Goal: Contribute content: Add original content to the website for others to see

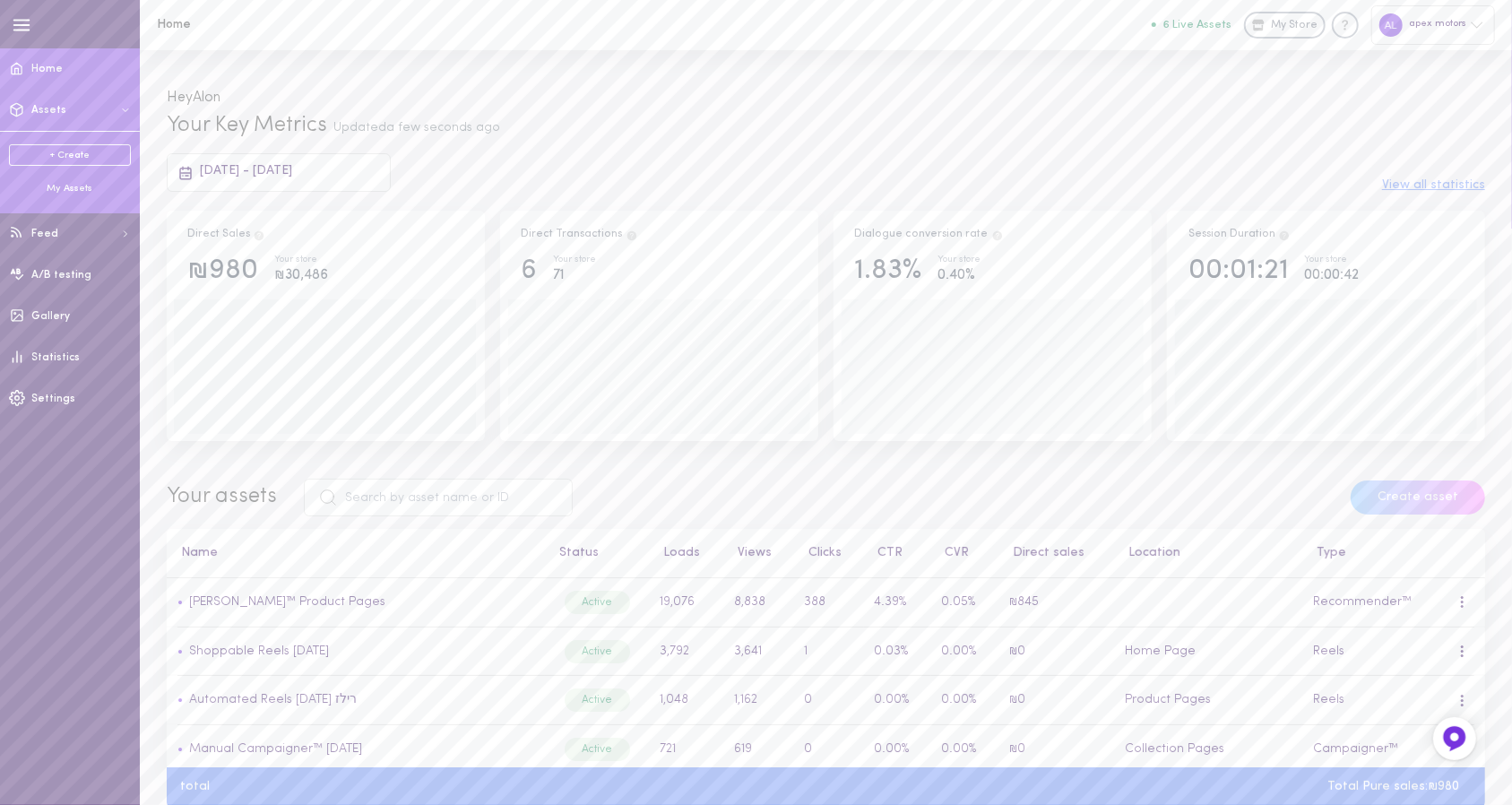
click at [90, 119] on button "Assets" at bounding box center [70, 110] width 140 height 41
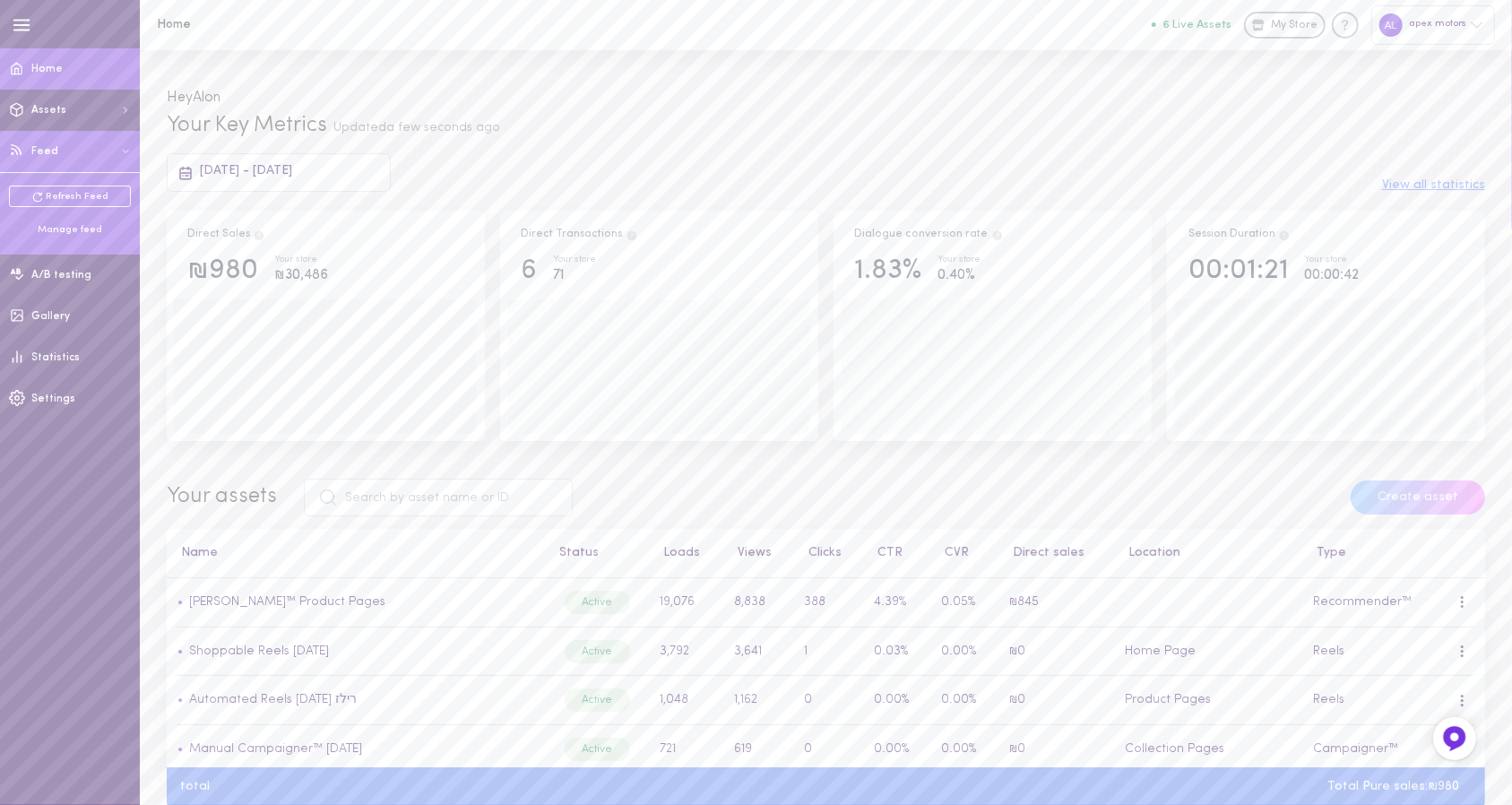
click at [60, 237] on div "Refresh Feed Manage feed" at bounding box center [70, 210] width 140 height 77
click at [71, 232] on div "Manage feed" at bounding box center [70, 230] width 122 height 14
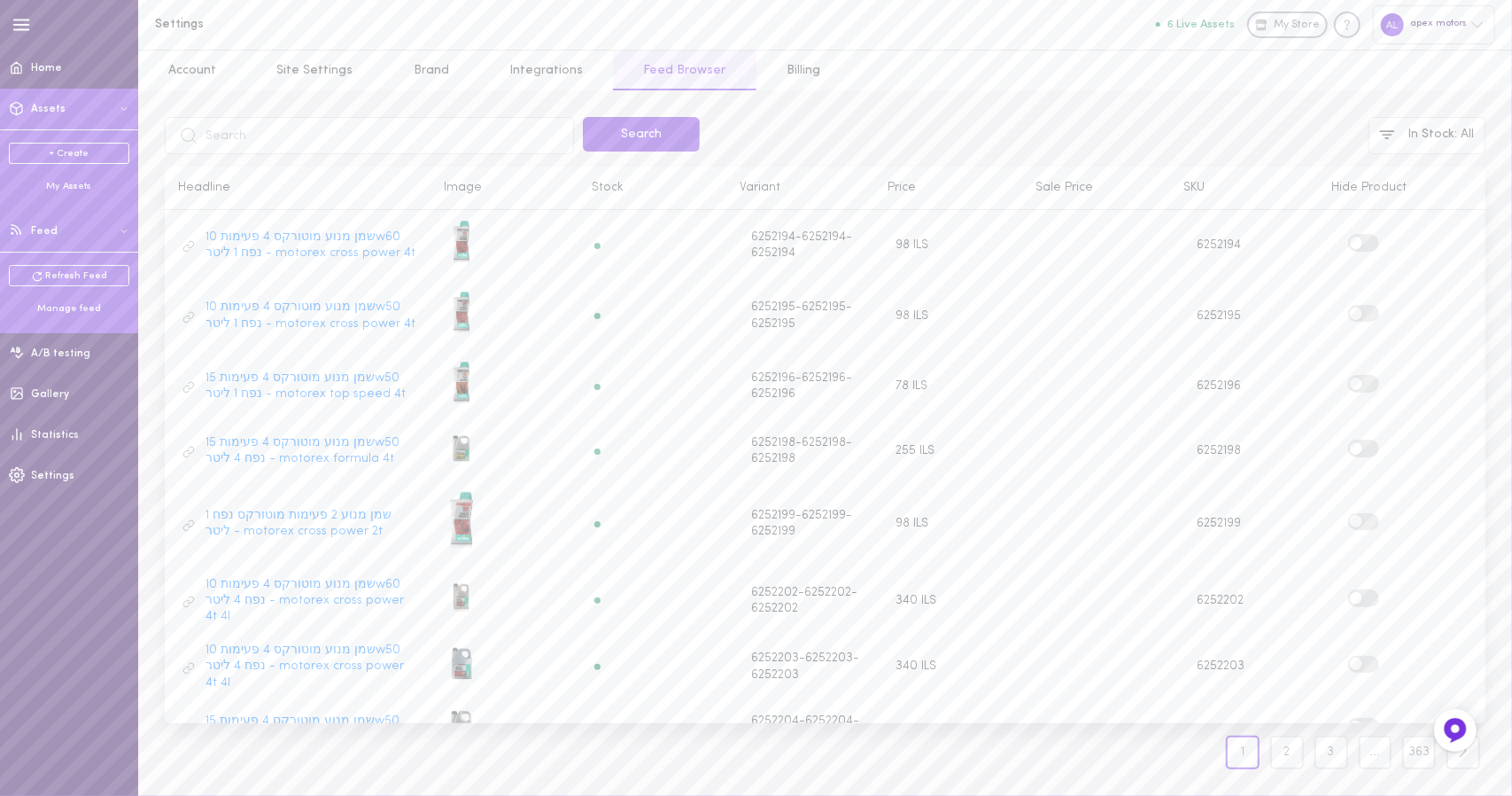
click at [67, 114] on button "Assets" at bounding box center [69, 109] width 138 height 41
click at [43, 109] on span "Assets" at bounding box center [48, 109] width 35 height 11
click at [103, 174] on ul "+ Create My Assets" at bounding box center [69, 168] width 121 height 51
drag, startPoint x: 97, startPoint y: 175, endPoint x: 88, endPoint y: 184, distance: 12.7
click at [88, 184] on ul "+ Create My Assets" at bounding box center [69, 168] width 121 height 51
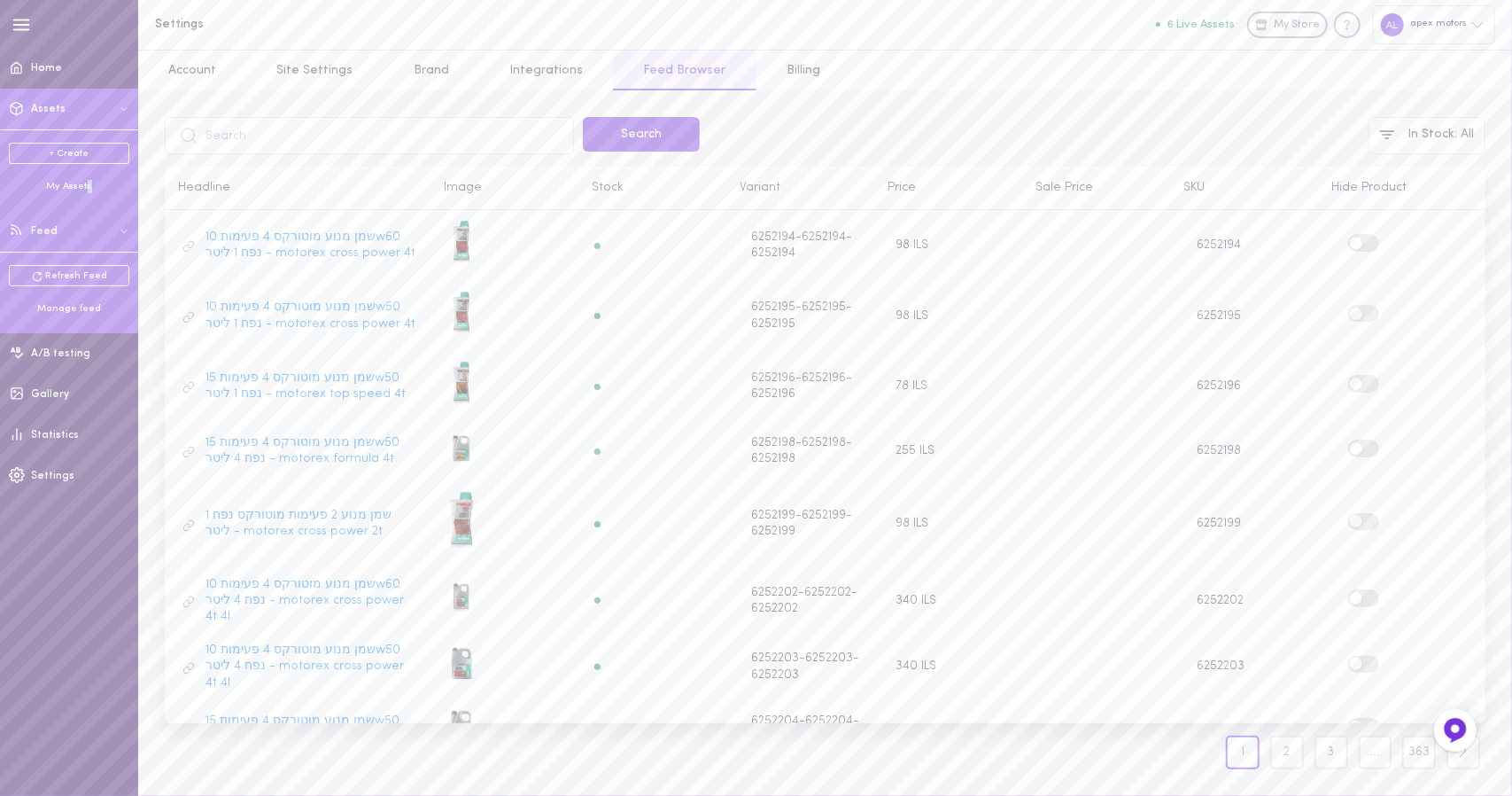
click at [88, 184] on div "My Assets" at bounding box center [69, 186] width 121 height 14
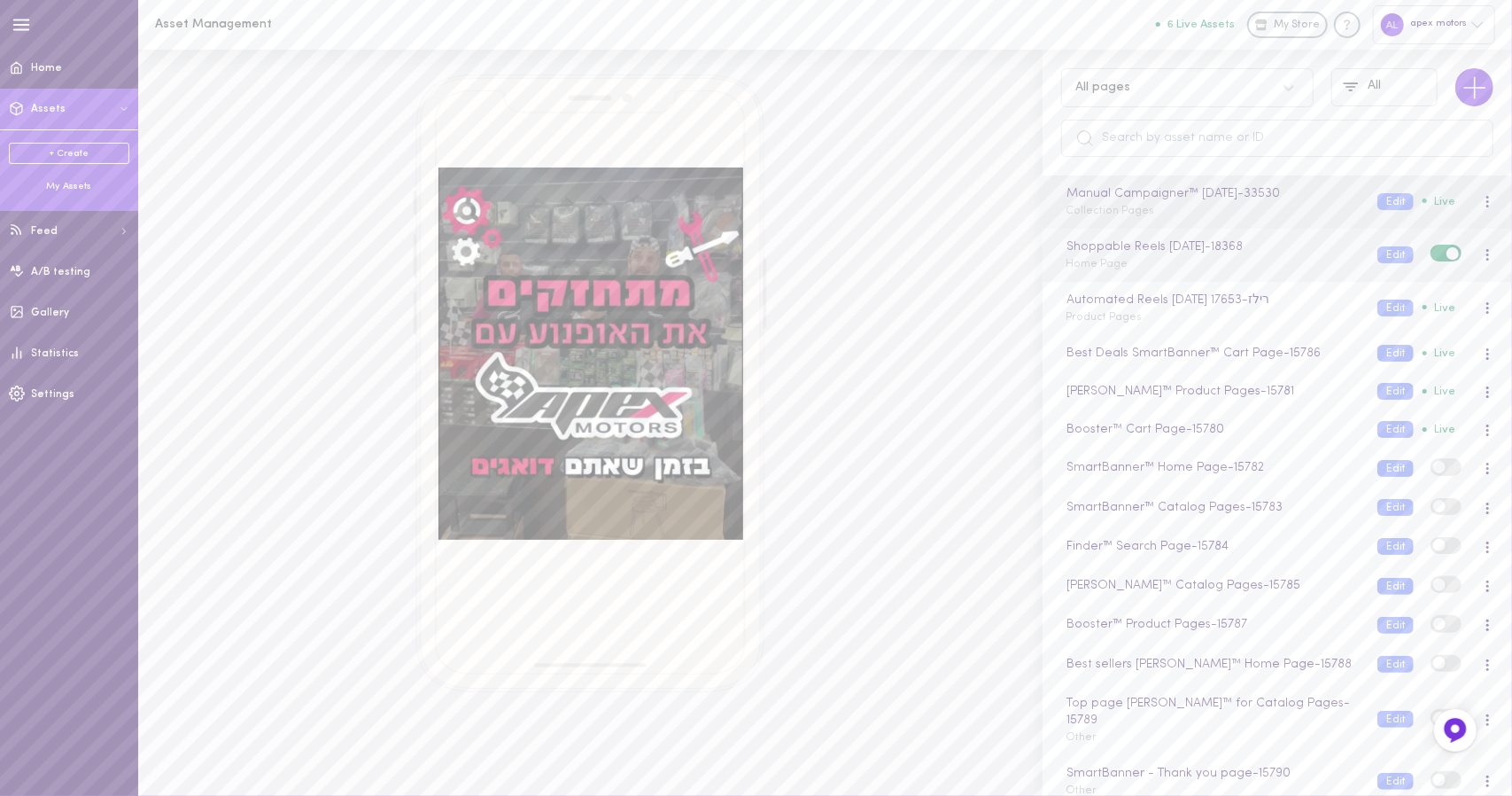
click at [1181, 262] on div "Shoppable Reels [DATE] - 18368 Home Page" at bounding box center [1208, 254] width 311 height 35
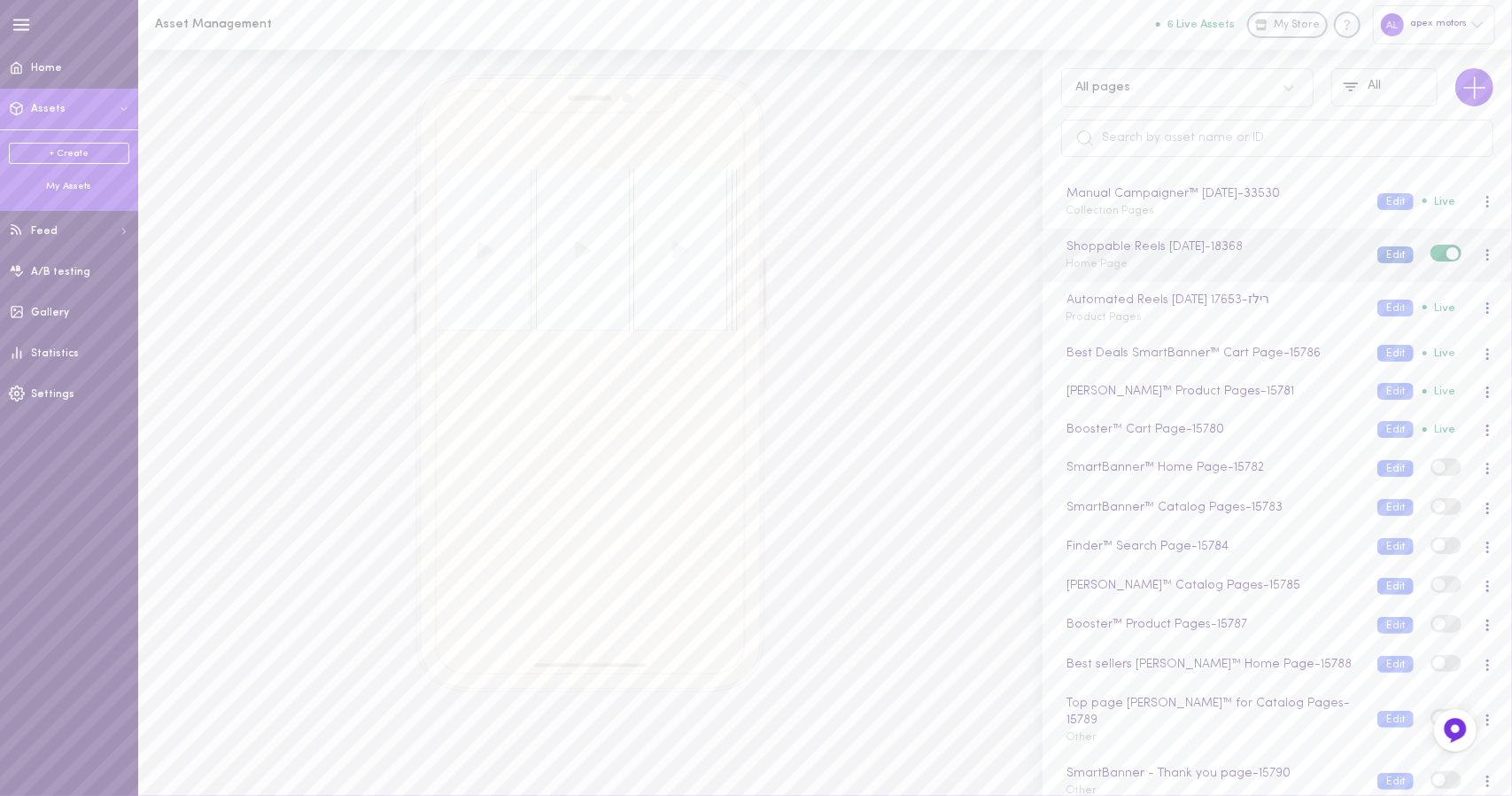
click at [1379, 251] on button "Edit" at bounding box center [1396, 254] width 36 height 17
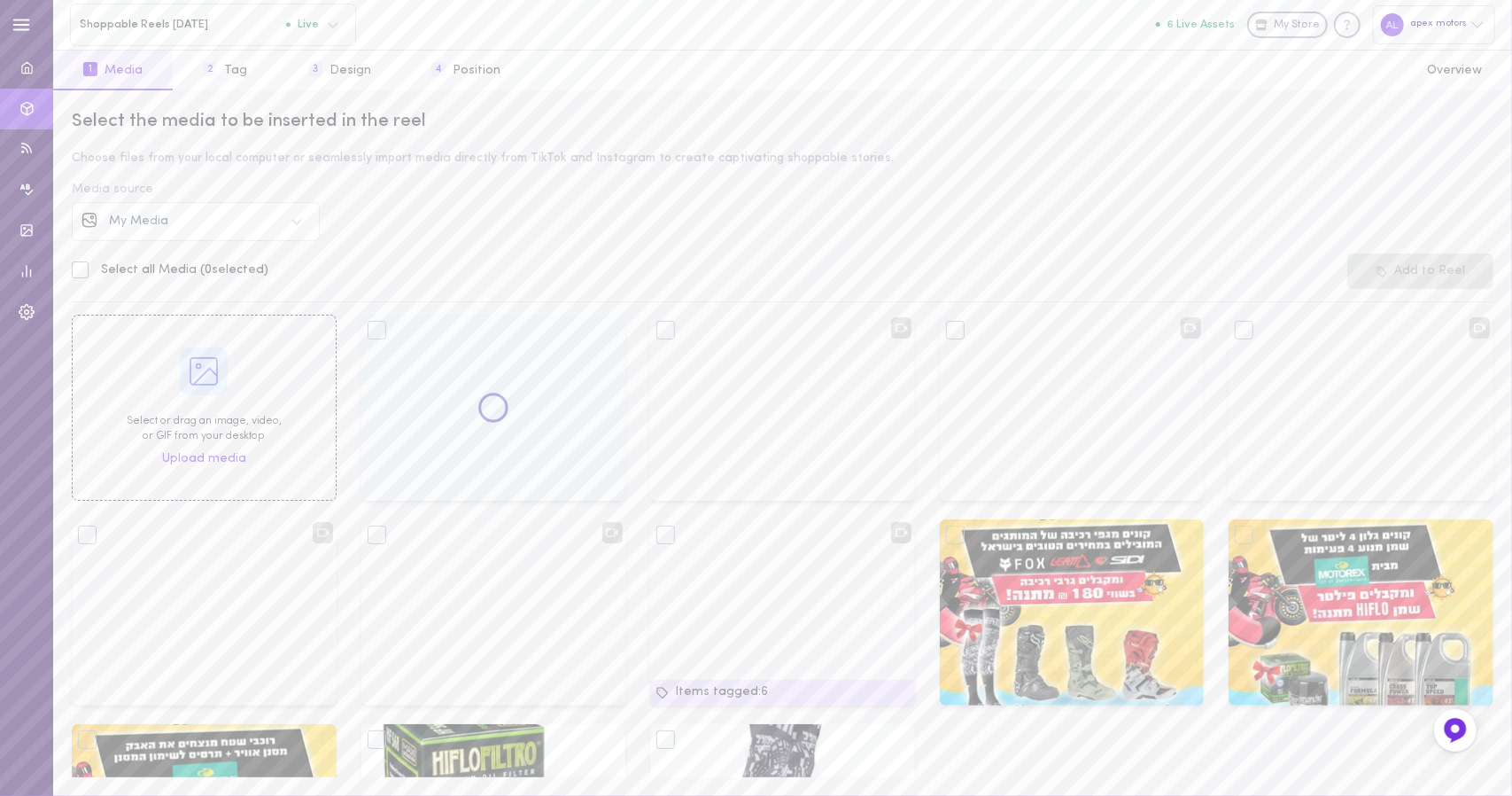
click at [232, 214] on div "My Media" at bounding box center [182, 221] width 201 height 19
click at [199, 283] on div "Instagram" at bounding box center [195, 273] width 248 height 42
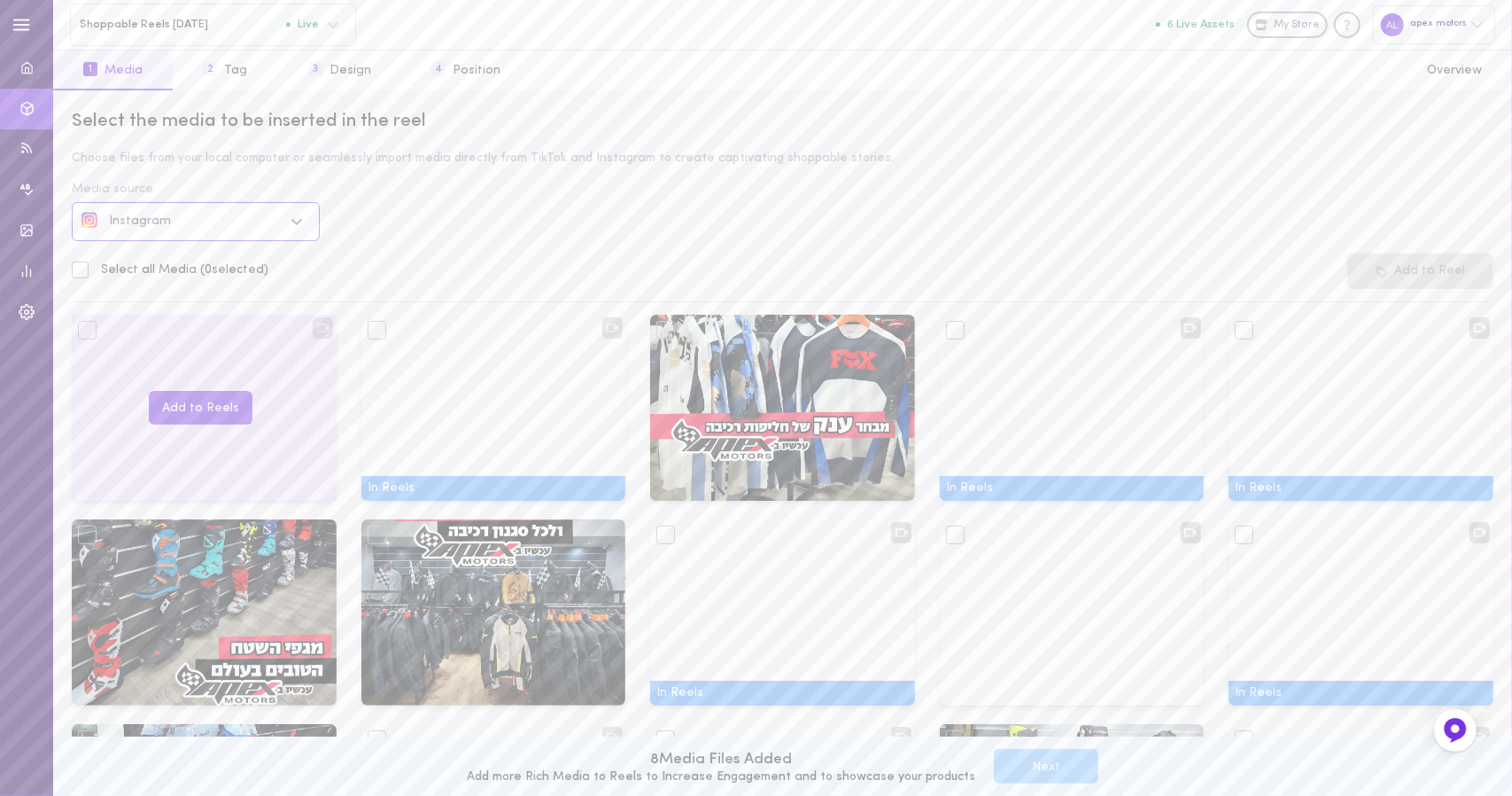
click at [97, 334] on div "Add to Reels" at bounding box center [204, 407] width 265 height 186
click at [188, 394] on button "Add to Reels" at bounding box center [201, 408] width 104 height 35
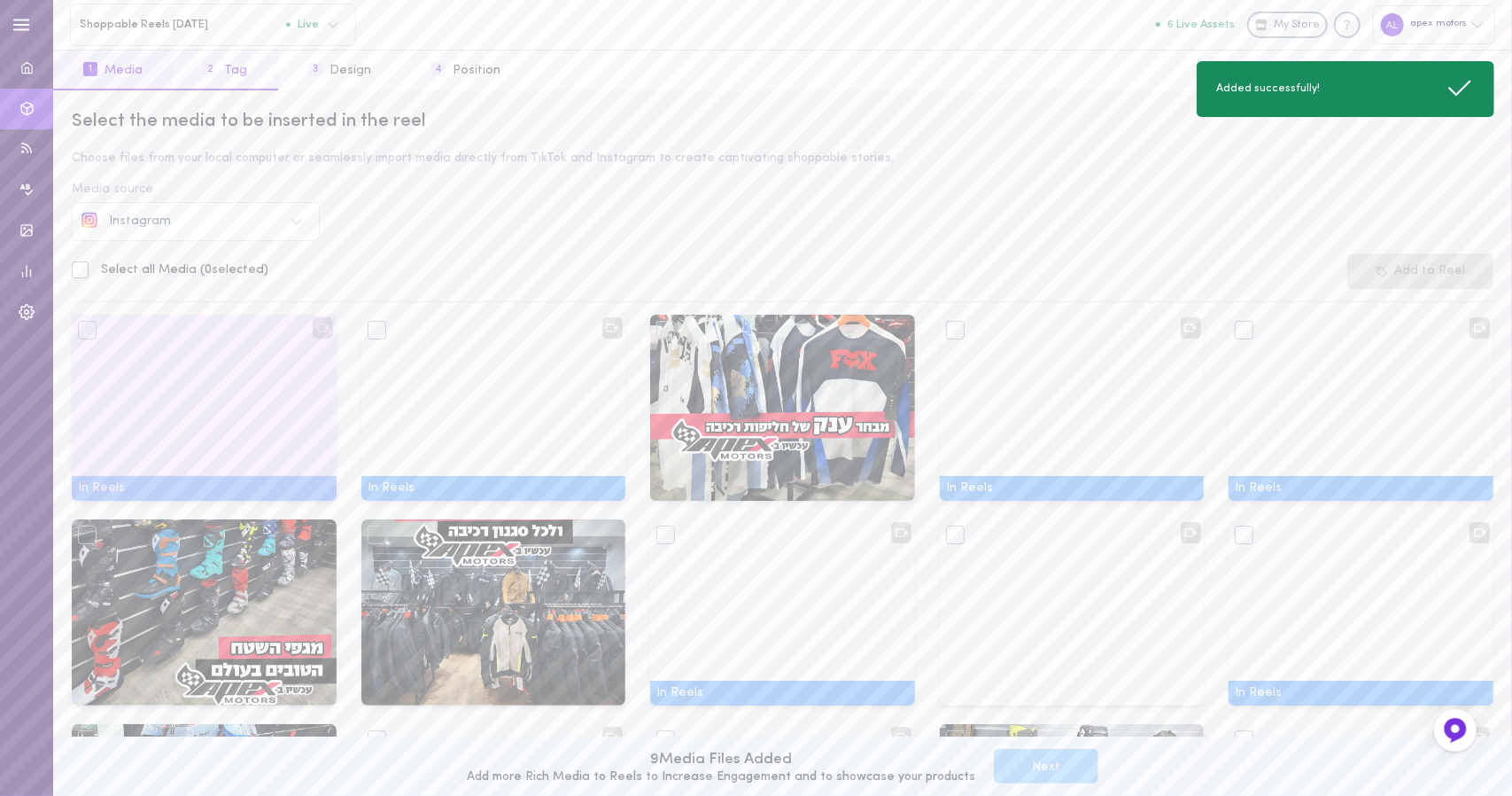
click at [238, 63] on button "2 Tag" at bounding box center [224, 71] width 104 height 40
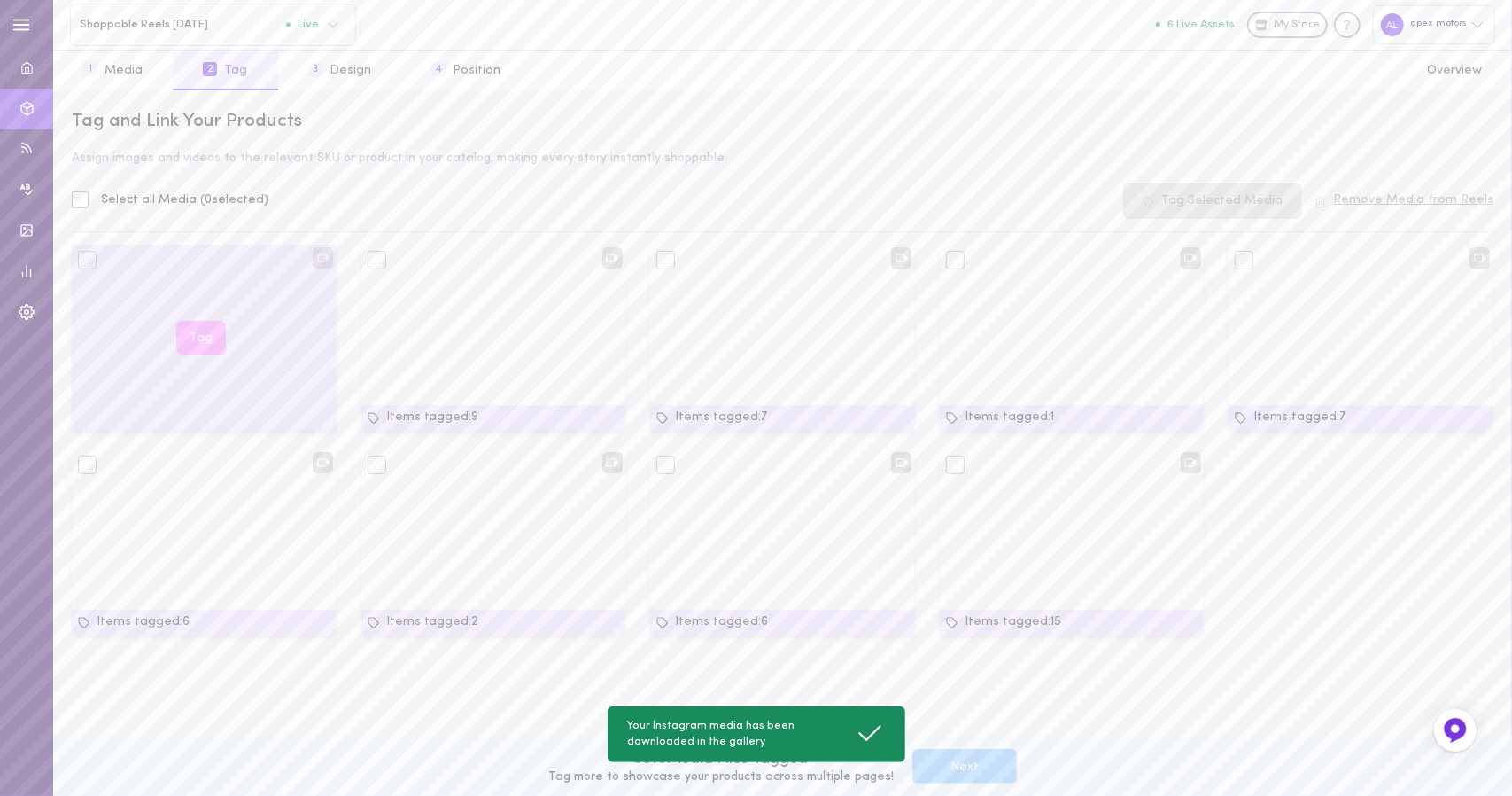
click at [213, 334] on button "Tag" at bounding box center [201, 338] width 50 height 35
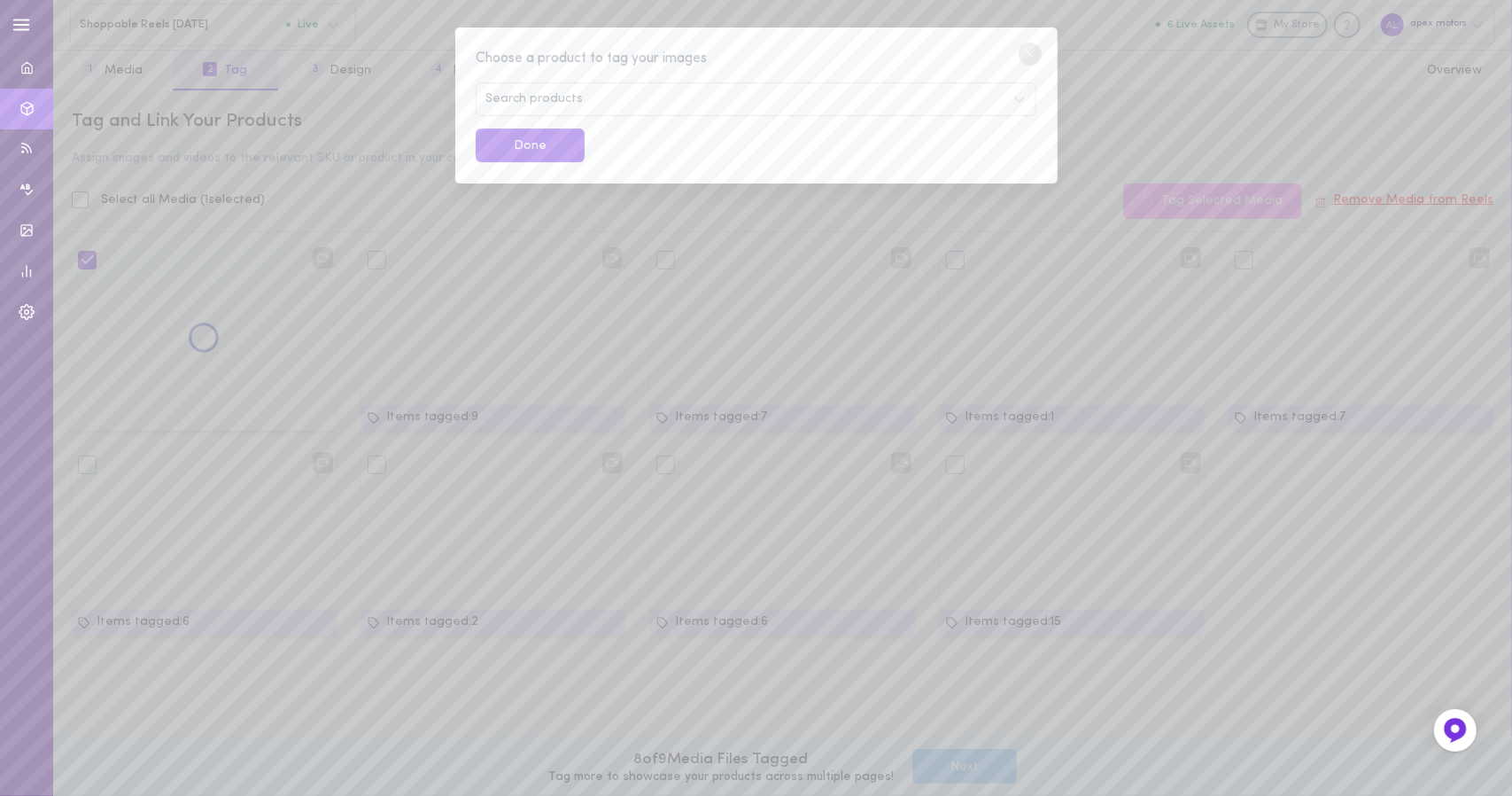
click at [567, 103] on span "Search products" at bounding box center [533, 99] width 97 height 13
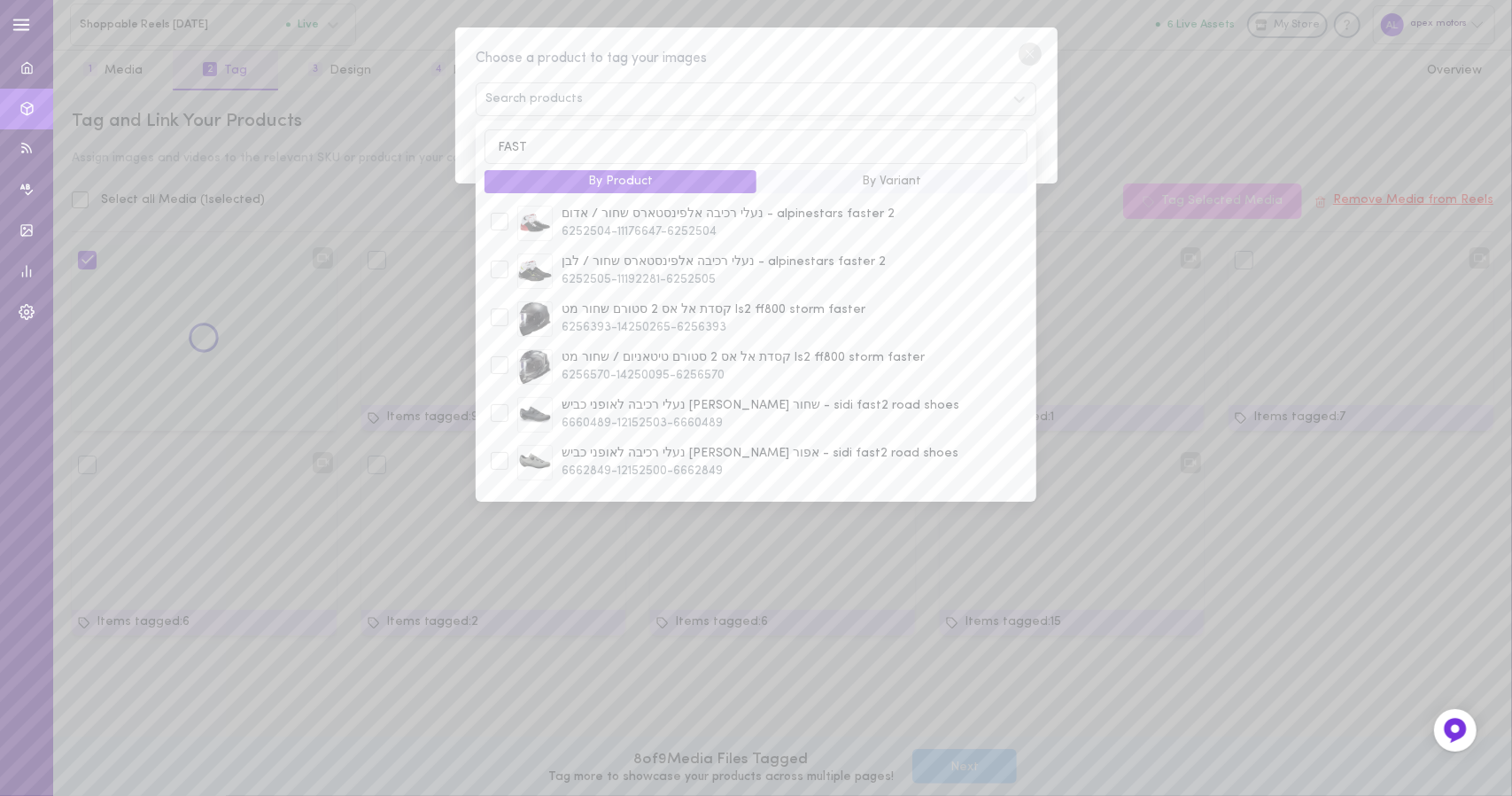
click at [639, 154] on input "FAST" at bounding box center [755, 146] width 542 height 35
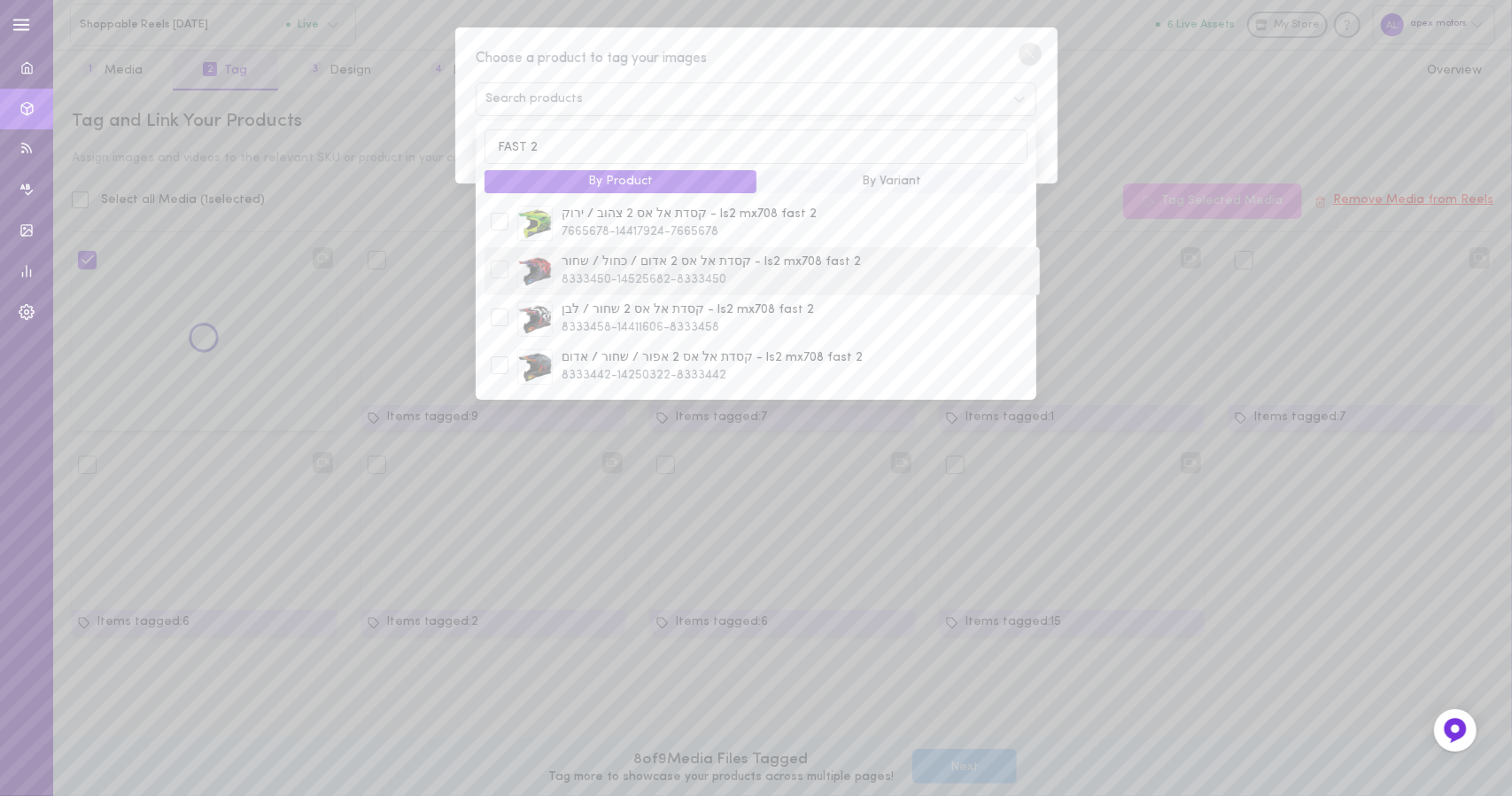
type input "FAST 2"
click at [496, 272] on div at bounding box center [499, 270] width 18 height 18
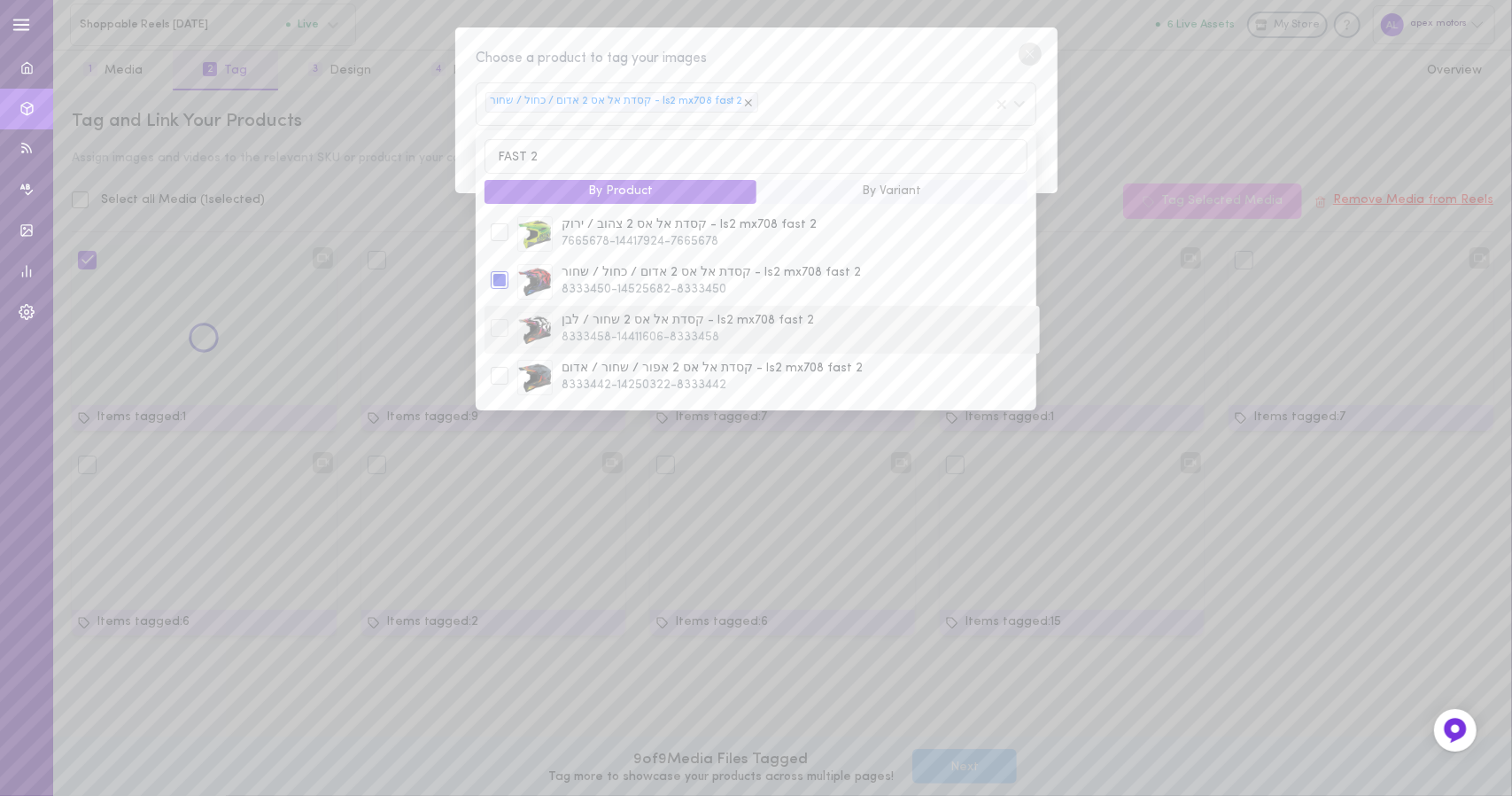
click at [507, 328] on div at bounding box center [499, 328] width 18 height 18
click at [508, 382] on div at bounding box center [499, 376] width 18 height 18
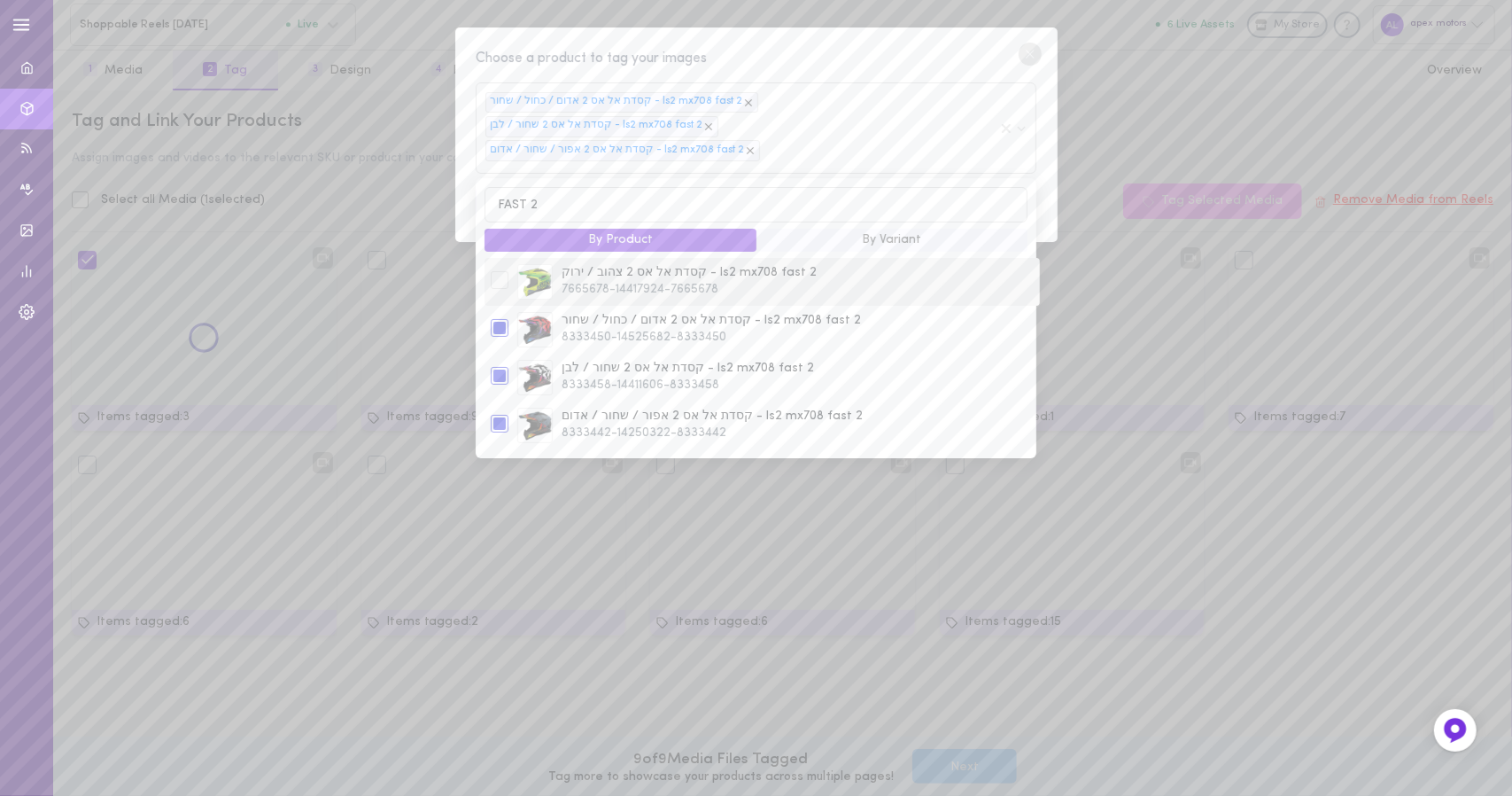
click at [501, 271] on div at bounding box center [499, 280] width 18 height 18
click at [884, 42] on div "Choose a product to tag your images קסדת אל אס 2 אדום / כחול / שחור - ls2 mx708…" at bounding box center [756, 134] width 602 height 214
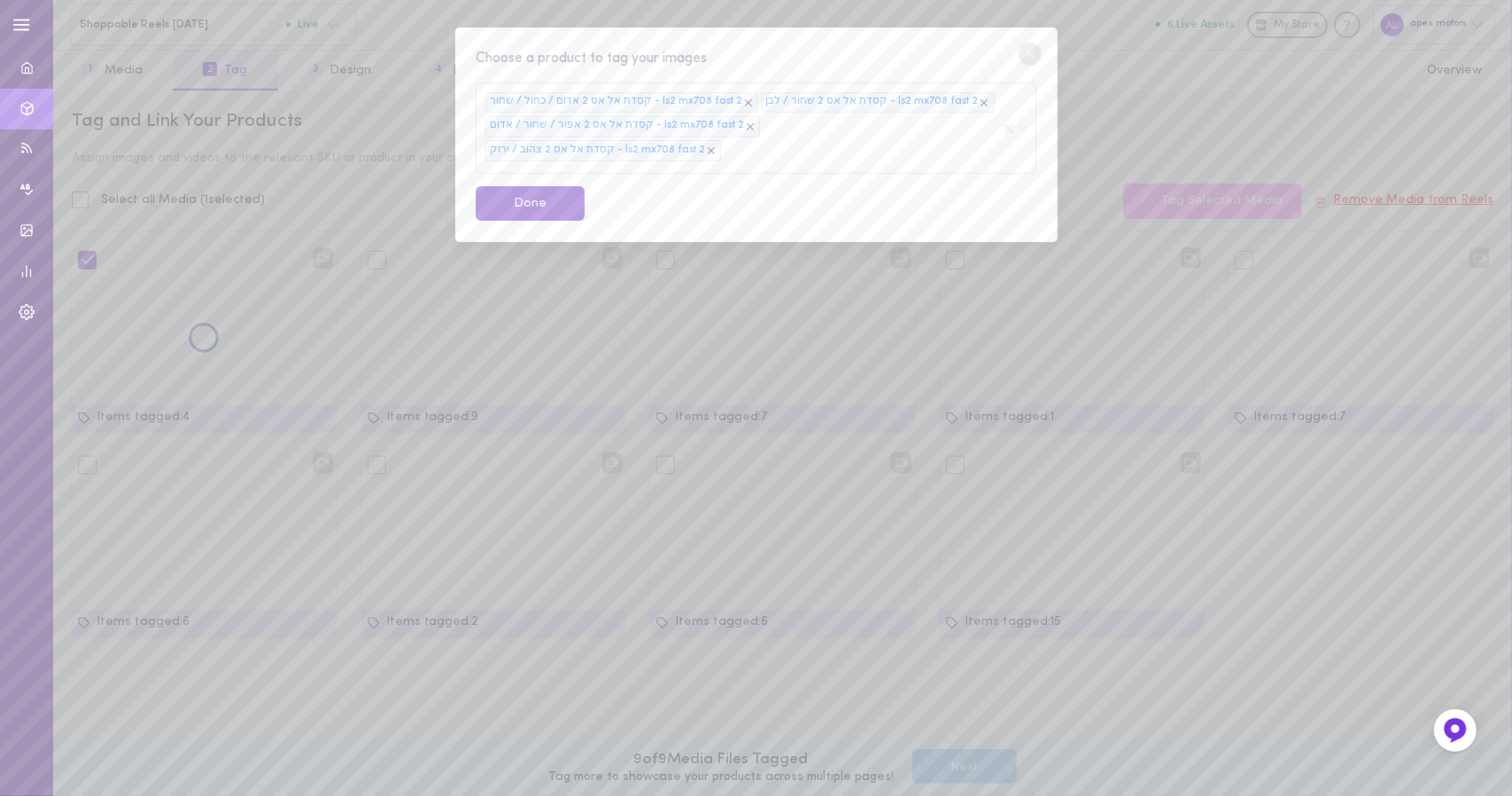
click at [555, 186] on button "Done" at bounding box center [530, 204] width 109 height 35
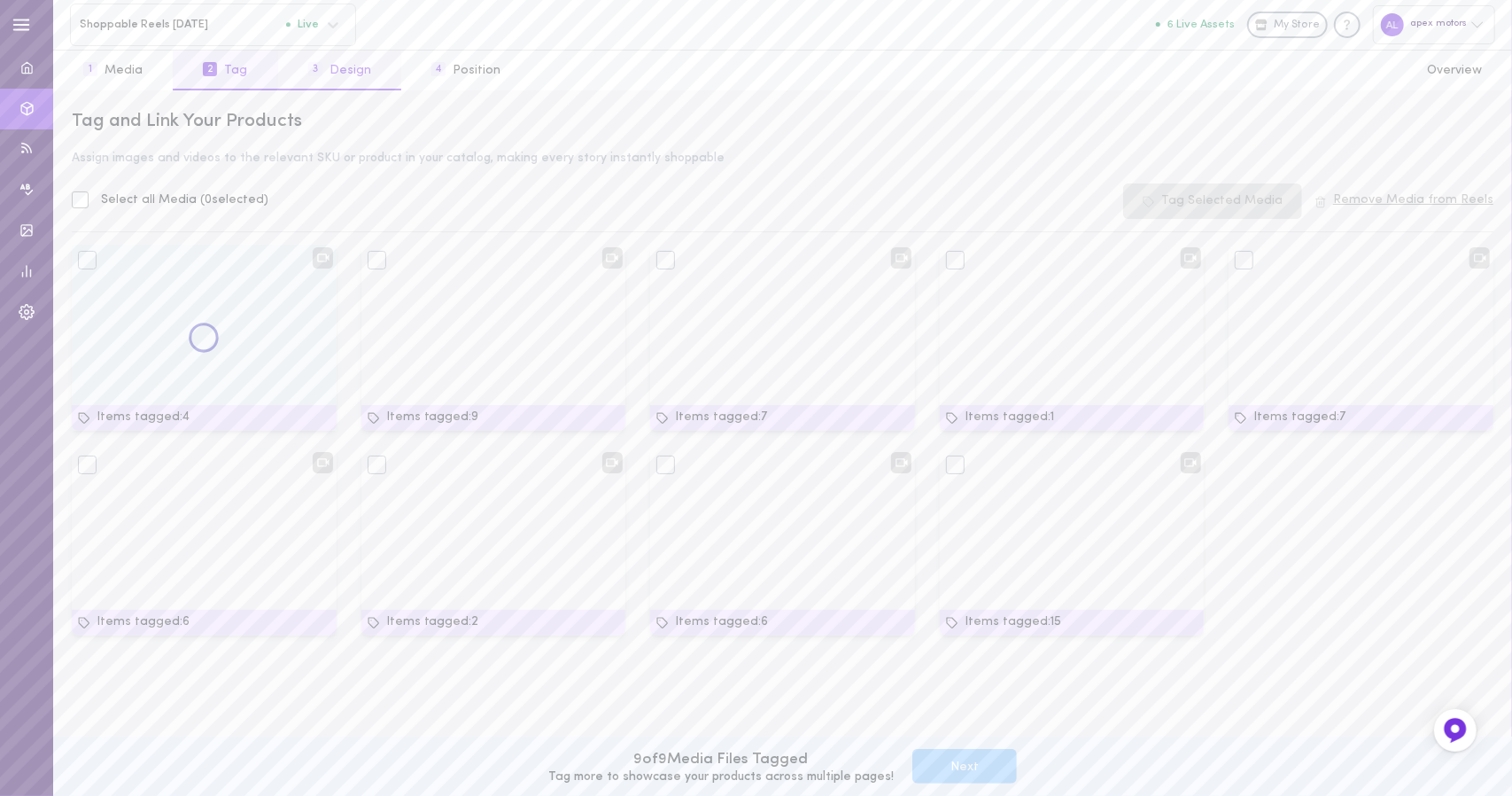
click at [368, 65] on button "3 Design" at bounding box center [340, 71] width 124 height 40
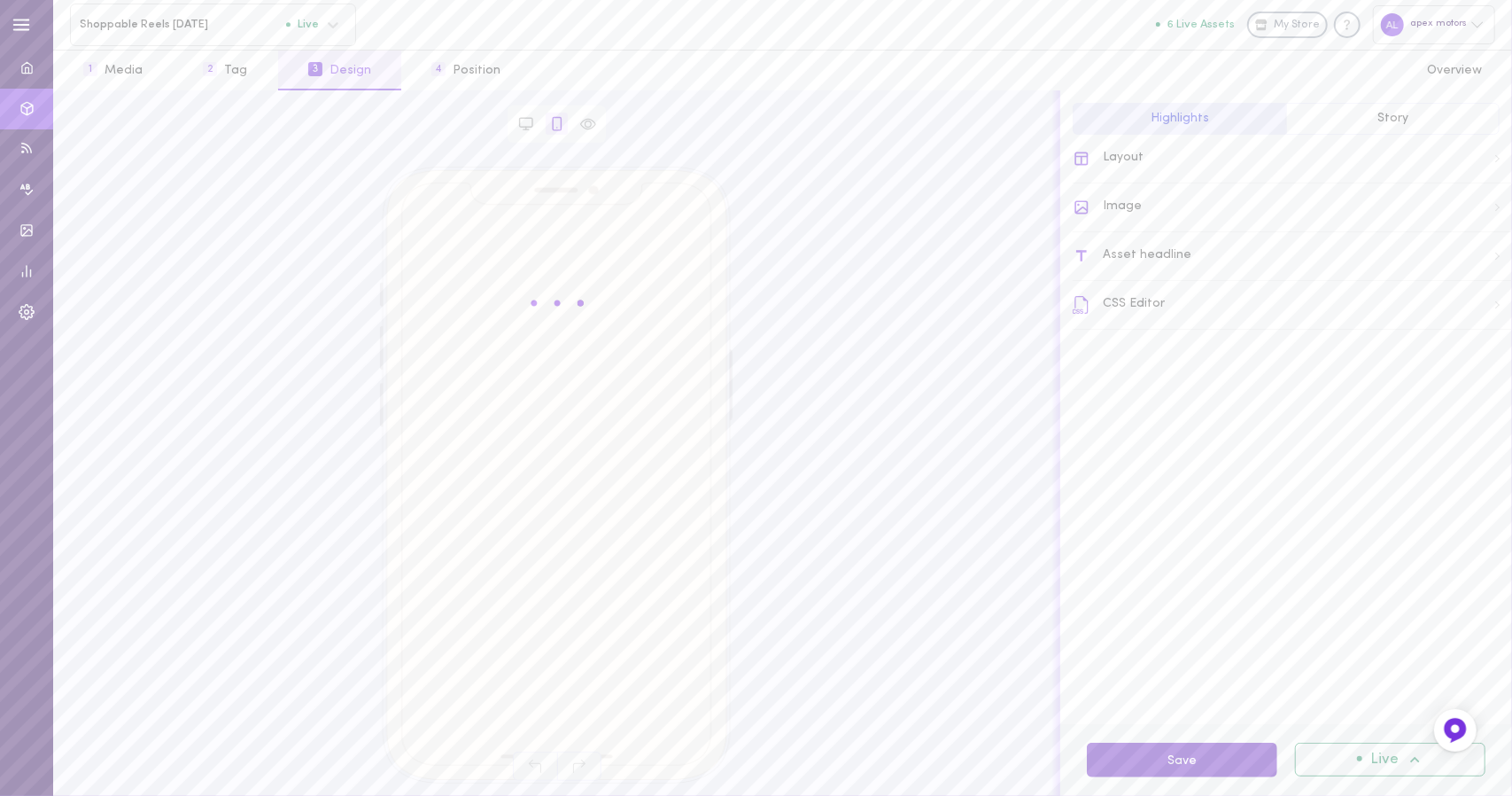
click at [1151, 762] on button "Save" at bounding box center [1182, 760] width 191 height 35
click at [460, 55] on button "4 Position" at bounding box center [466, 71] width 129 height 40
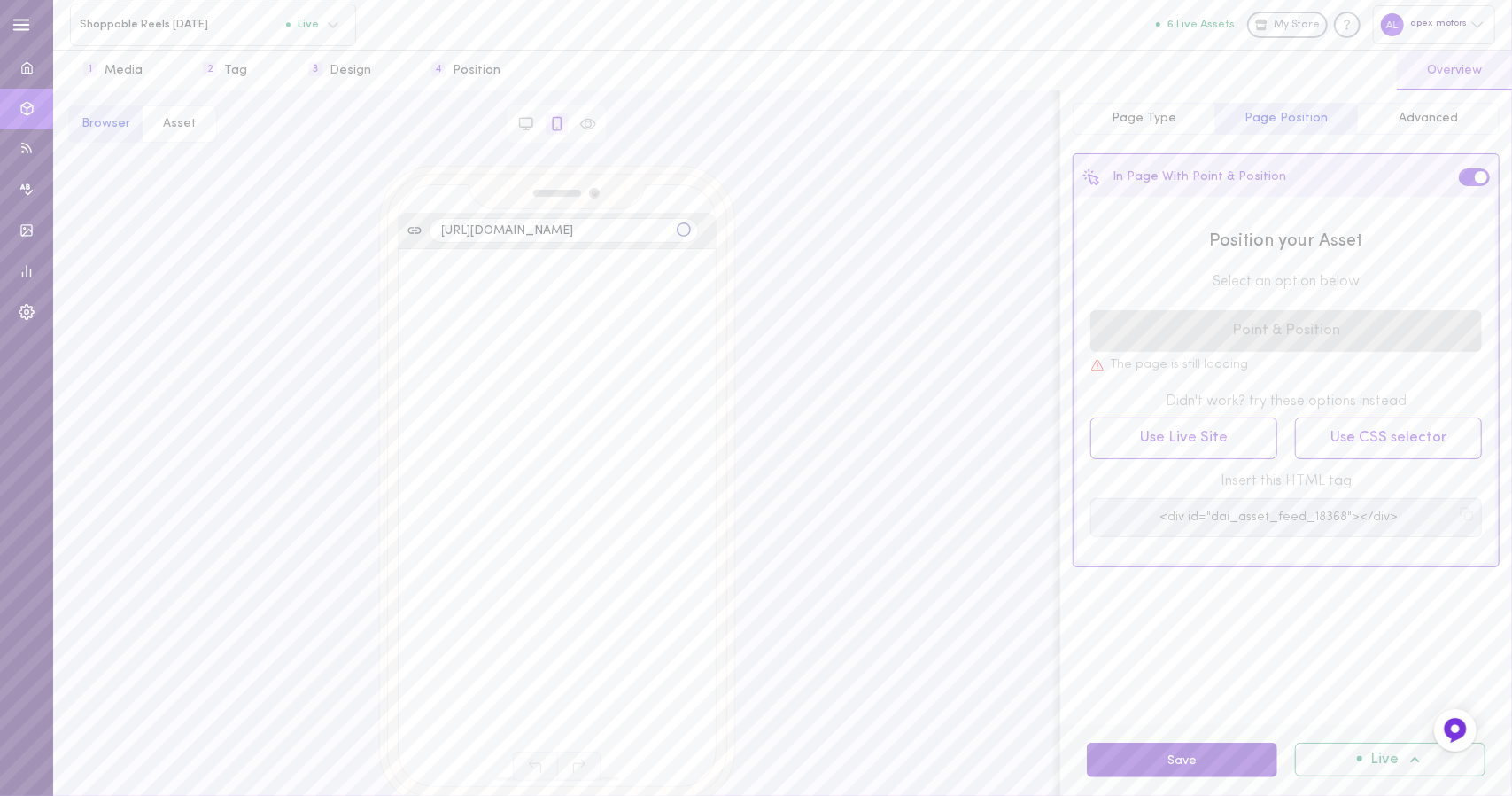
click at [1171, 765] on button "Save" at bounding box center [1182, 760] width 191 height 35
click at [138, 70] on button "1 Media" at bounding box center [114, 71] width 120 height 40
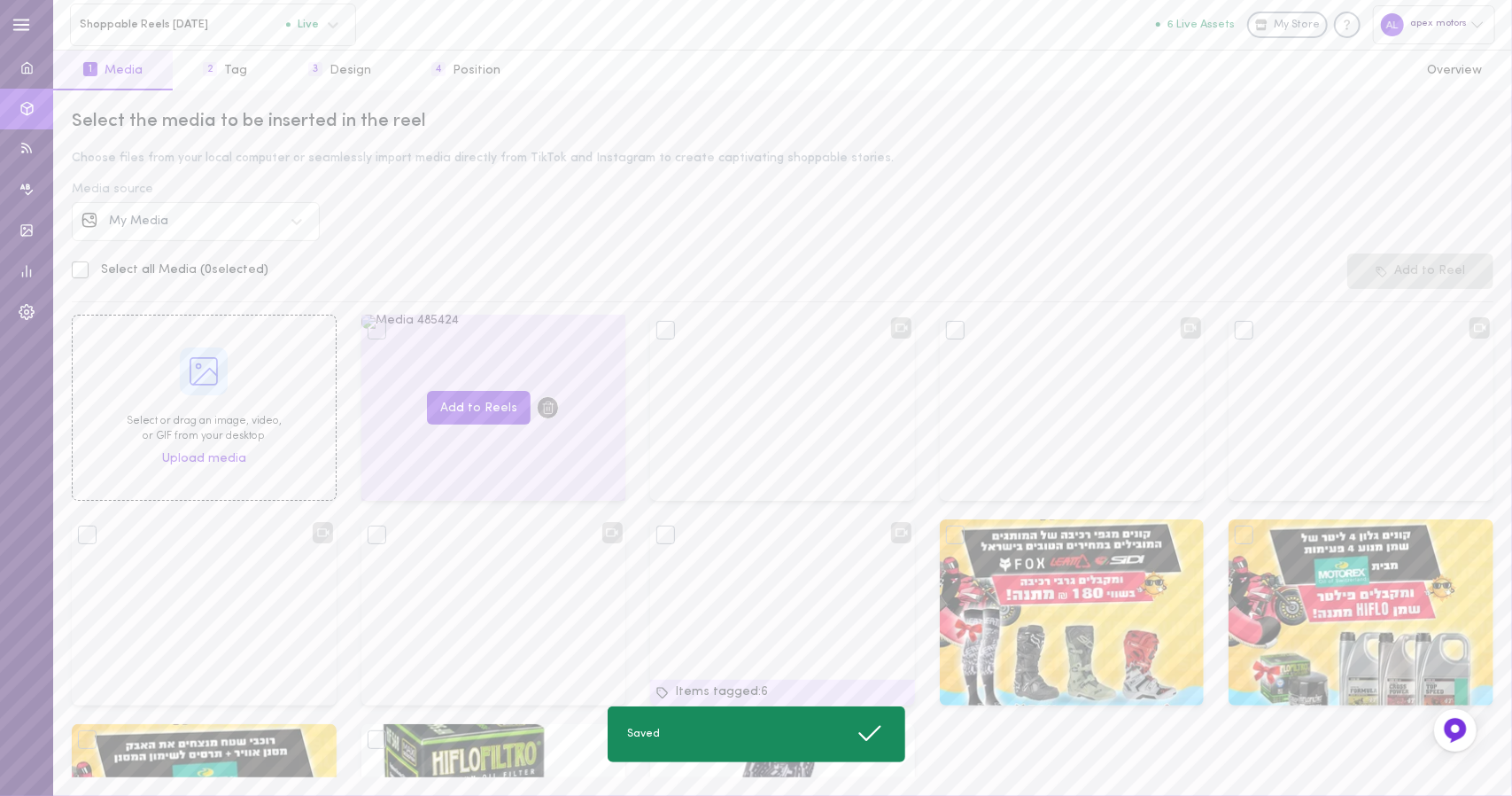
click at [423, 363] on div "Add to Reels" at bounding box center [494, 407] width 265 height 186
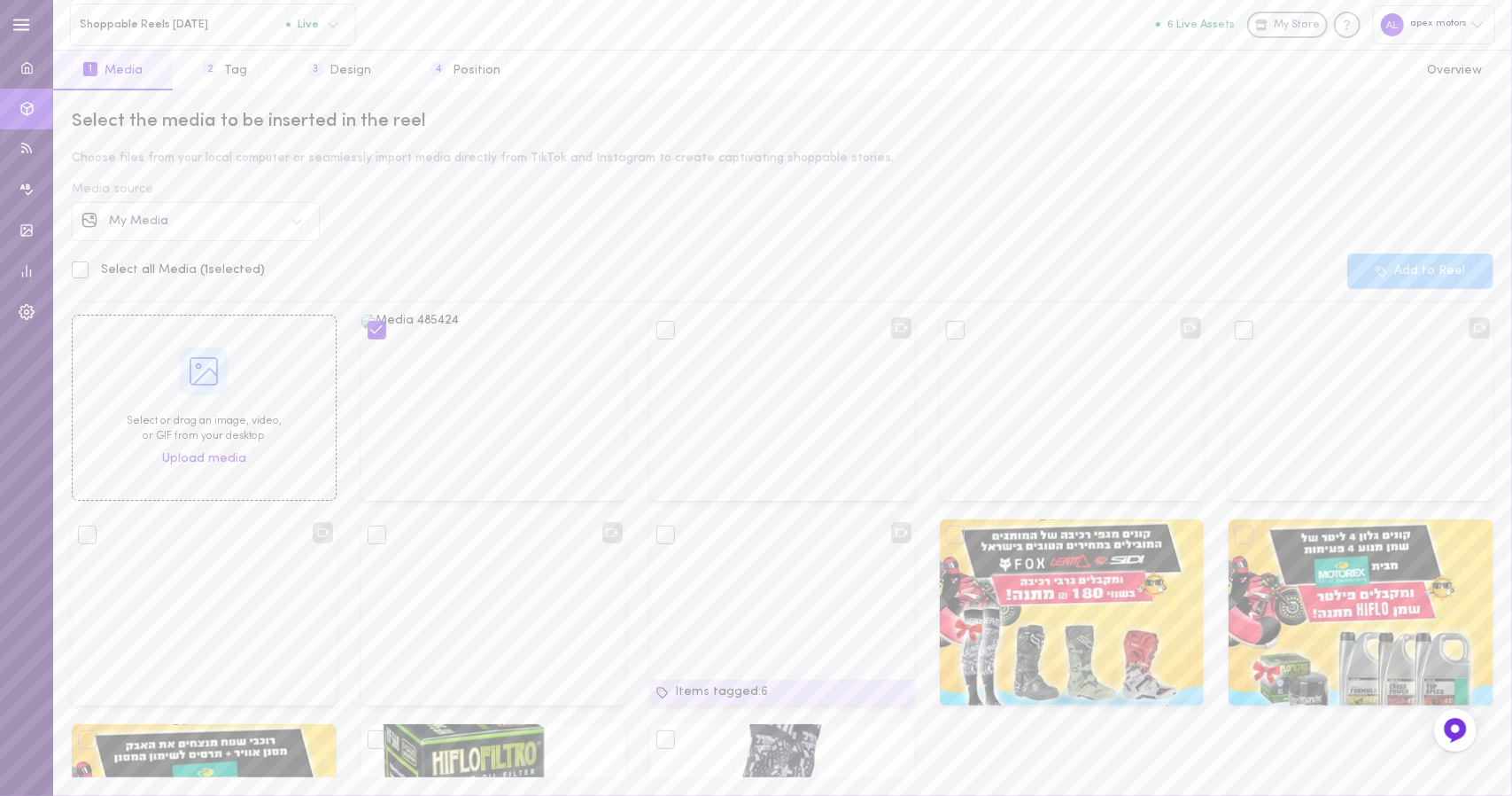
click at [216, 90] on div "Select the media to be inserted in the reel Choose files from your local comput…" at bounding box center [783, 443] width 1458 height 705
click at [246, 63] on button "2 Tag" at bounding box center [224, 71] width 104 height 40
